Goal: Check status: Check status

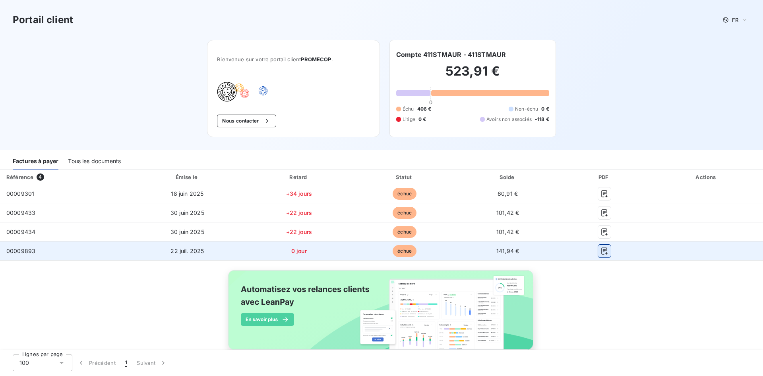
click at [601, 249] on icon "button" at bounding box center [605, 251] width 8 height 8
click at [512, 253] on span "141,94 €" at bounding box center [508, 250] width 23 height 7
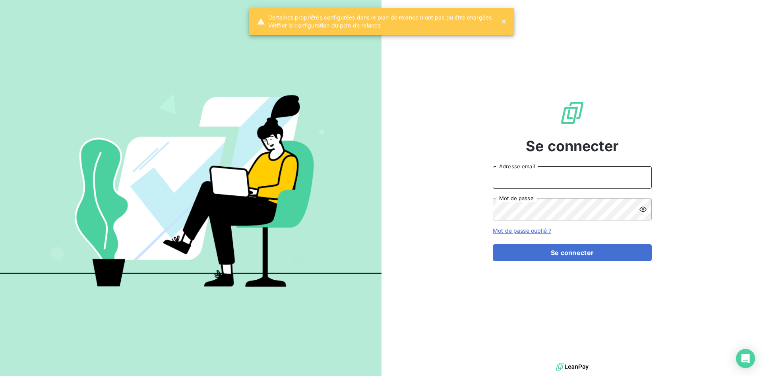
click at [537, 173] on input "Adresse email" at bounding box center [572, 177] width 159 height 22
type input "elhoucine@lafabrique-cookies.fr"
click at [493, 244] on button "Se connecter" at bounding box center [572, 252] width 159 height 17
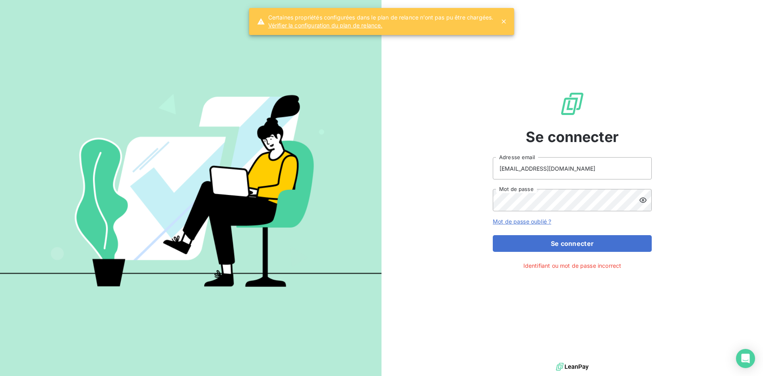
click at [648, 201] on div at bounding box center [645, 200] width 13 height 22
click at [493, 235] on button "Se connecter" at bounding box center [572, 243] width 159 height 17
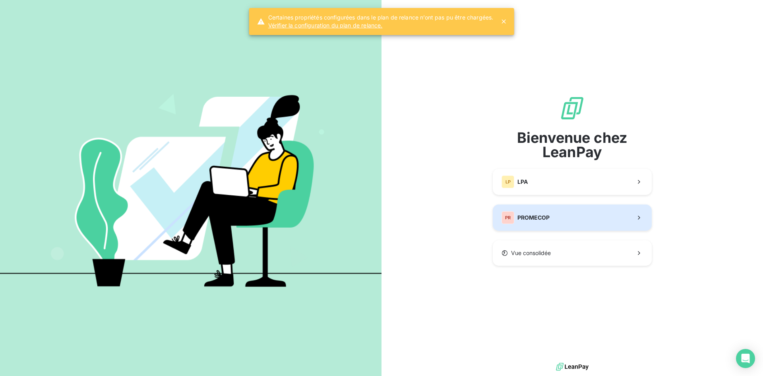
click at [519, 213] on span "PROMECOP" at bounding box center [534, 217] width 32 height 8
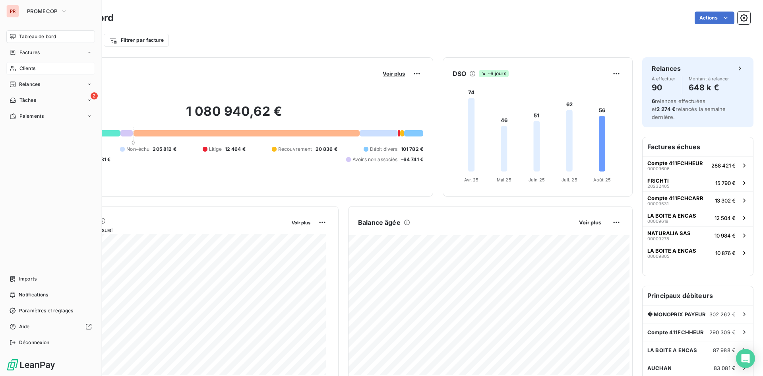
click at [37, 70] on div "Clients" at bounding box center [50, 68] width 89 height 13
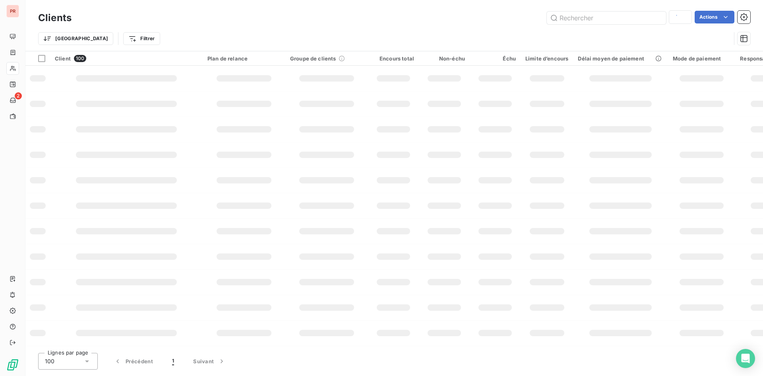
type input "wormar1"
click at [658, 17] on input "text" at bounding box center [606, 18] width 119 height 13
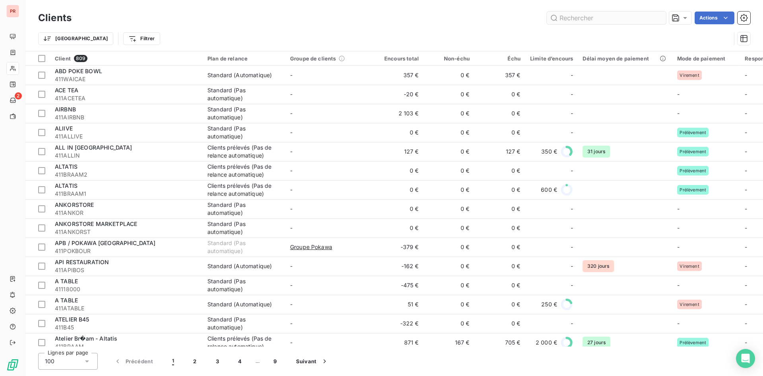
click at [632, 17] on input "text" at bounding box center [606, 18] width 119 height 13
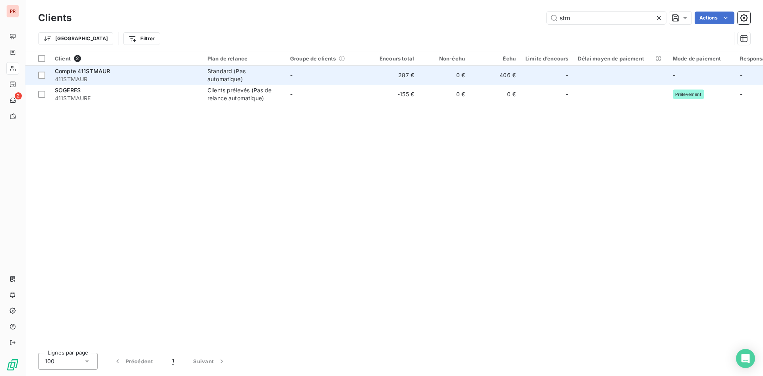
type input "stm"
click at [116, 78] on span "411STMAUR" at bounding box center [126, 79] width 143 height 8
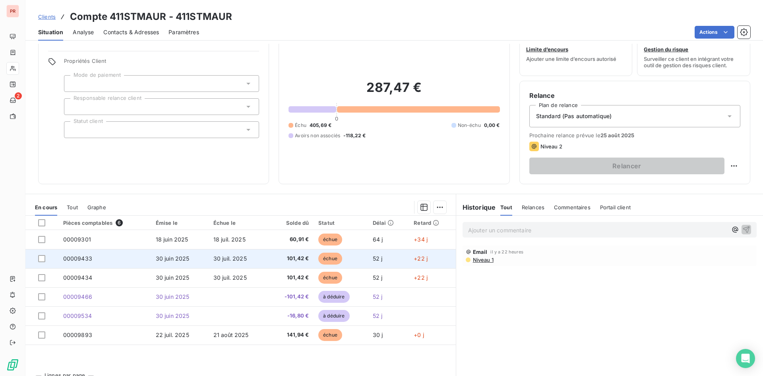
scroll to position [40, 0]
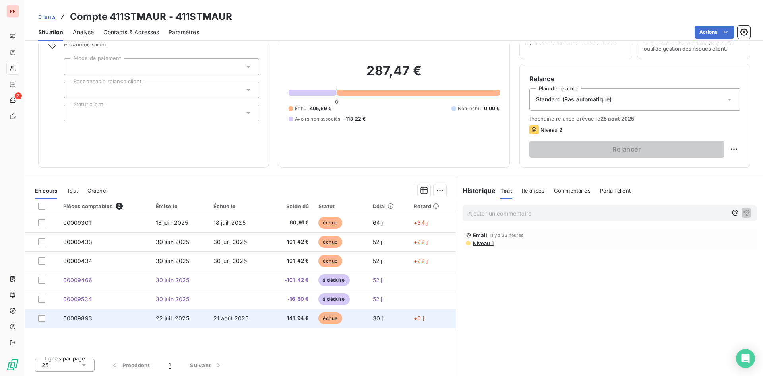
click at [274, 317] on span "141,94 €" at bounding box center [291, 318] width 36 height 8
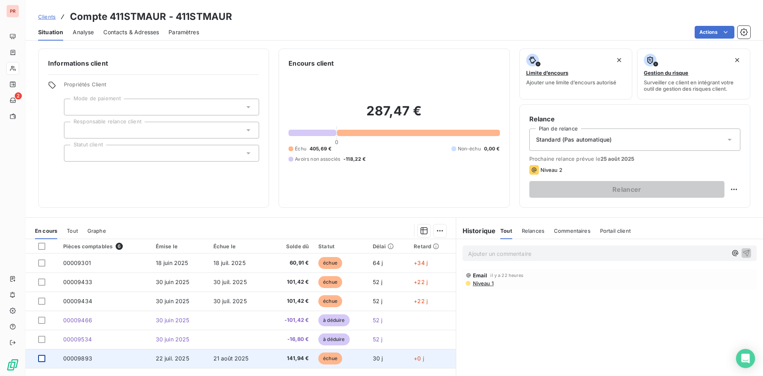
click at [41, 359] on div at bounding box center [41, 358] width 7 height 7
click at [363, 362] on td "échue" at bounding box center [341, 358] width 54 height 19
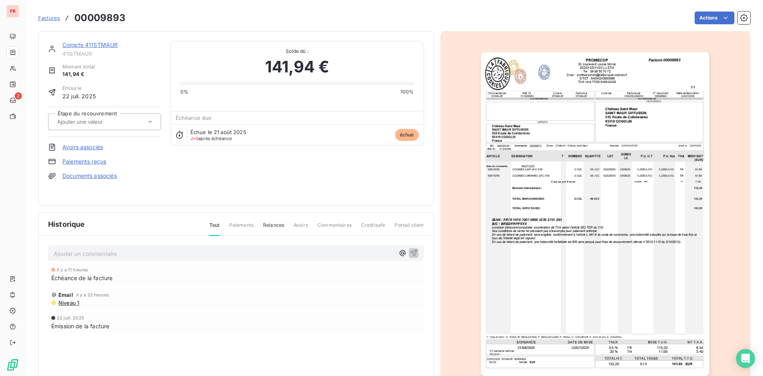
click at [638, 175] on img "button" at bounding box center [595, 214] width 229 height 324
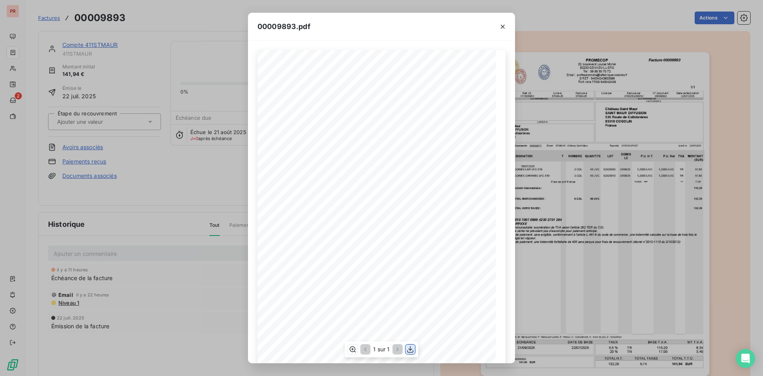
click at [411, 349] on icon "button" at bounding box center [410, 348] width 6 height 7
